Goal: Information Seeking & Learning: Check status

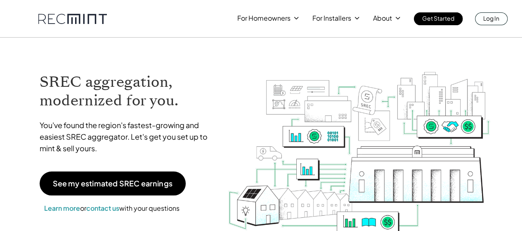
click at [498, 20] on p "Log In" at bounding box center [491, 18] width 16 height 12
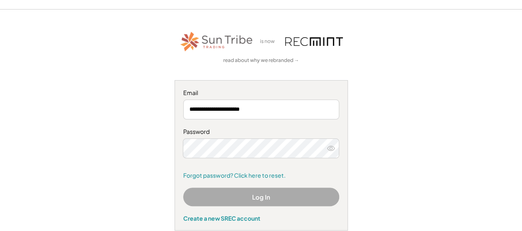
scroll to position [41, 0]
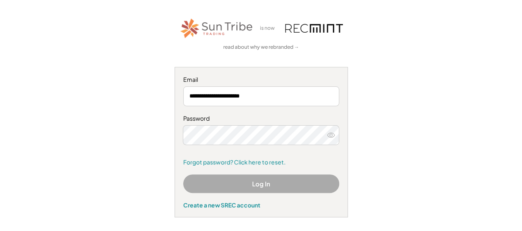
click at [247, 179] on button "Log In" at bounding box center [261, 183] width 156 height 19
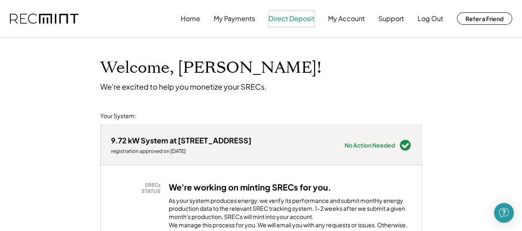
click at [270, 16] on button "Direct Deposit" at bounding box center [292, 18] width 46 height 17
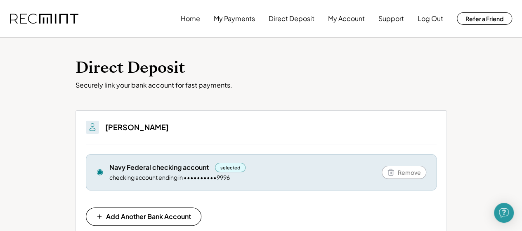
click at [195, 19] on button "Home" at bounding box center [190, 18] width 19 height 17
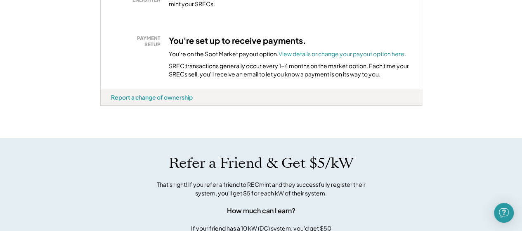
scroll to position [206, 0]
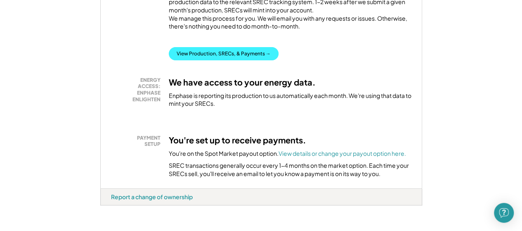
click at [209, 60] on button "View Production, SRECs, & Payments →" at bounding box center [224, 53] width 110 height 13
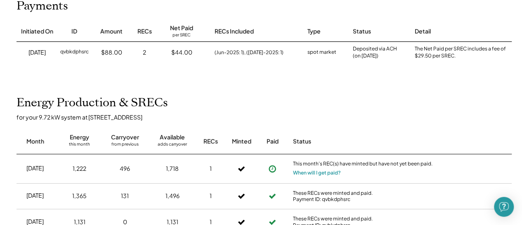
scroll to position [83, 0]
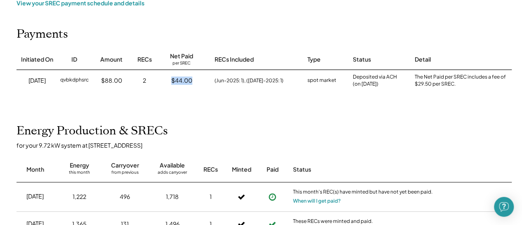
drag, startPoint x: 172, startPoint y: 76, endPoint x: 203, endPoint y: 81, distance: 31.7
click at [203, 81] on div "$44.00" at bounding box center [182, 80] width 50 height 21
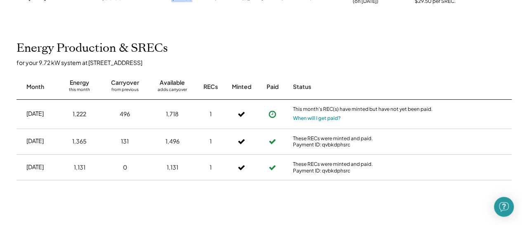
click at [272, 109] on button at bounding box center [272, 114] width 12 height 12
click at [272, 110] on icon at bounding box center [272, 114] width 8 height 8
click at [312, 118] on button "When will I get paid?" at bounding box center [317, 118] width 48 height 8
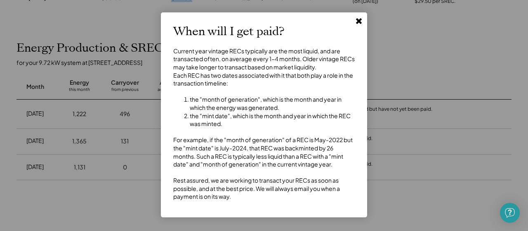
click at [359, 23] on icon at bounding box center [359, 21] width 8 height 8
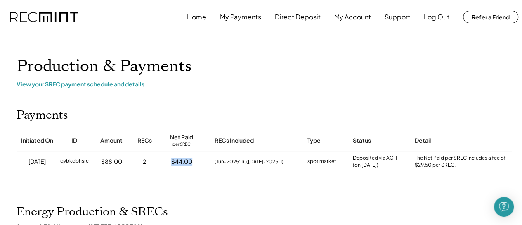
scroll to position [0, 0]
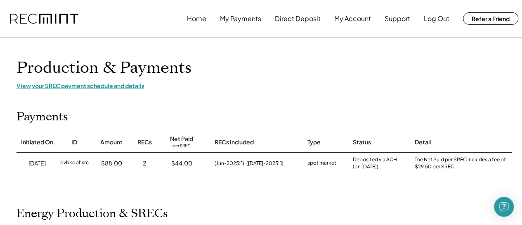
click at [112, 86] on div "View your SREC payment schedule and details" at bounding box center [264, 85] width 495 height 7
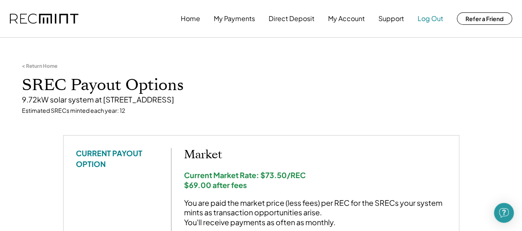
click at [433, 21] on button "Log Out" at bounding box center [431, 18] width 26 height 17
